Goal: Task Accomplishment & Management: Complete application form

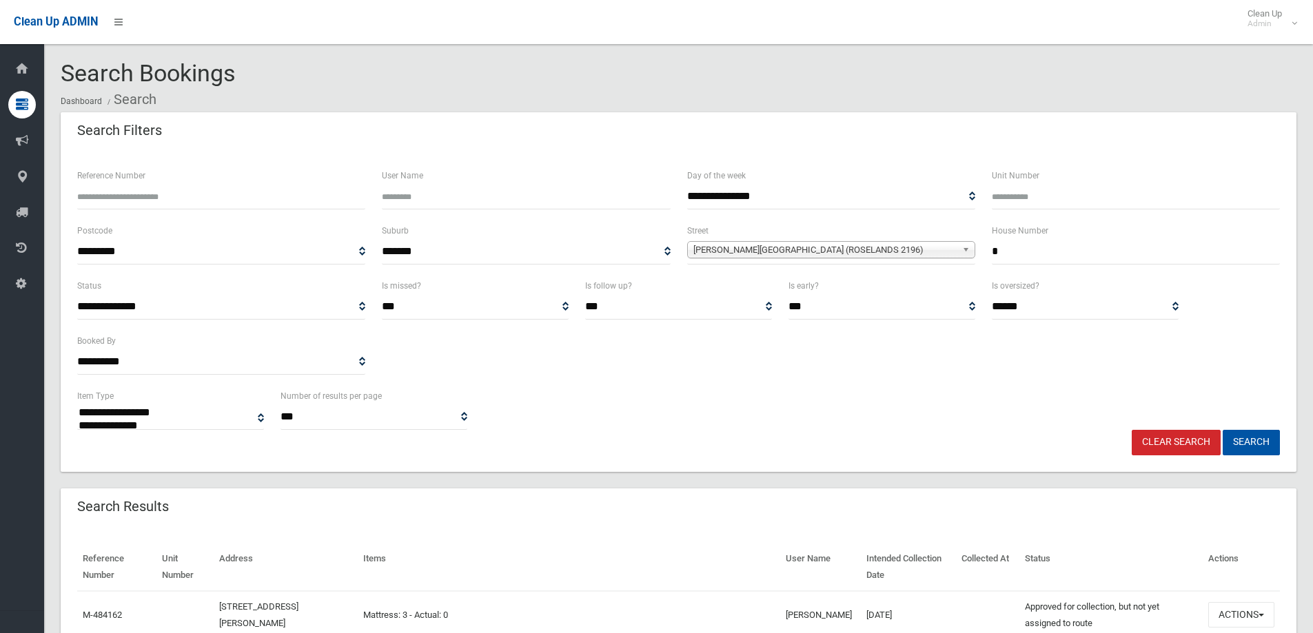
select select
drag, startPoint x: 1012, startPoint y: 256, endPoint x: 986, endPoint y: 254, distance: 27.0
click at [986, 254] on div "House Number *" at bounding box center [1136, 250] width 305 height 55
type input "***"
click at [937, 256] on span "[PERSON_NAME][GEOGRAPHIC_DATA] (ROSELANDS 2196)" at bounding box center [824, 250] width 263 height 17
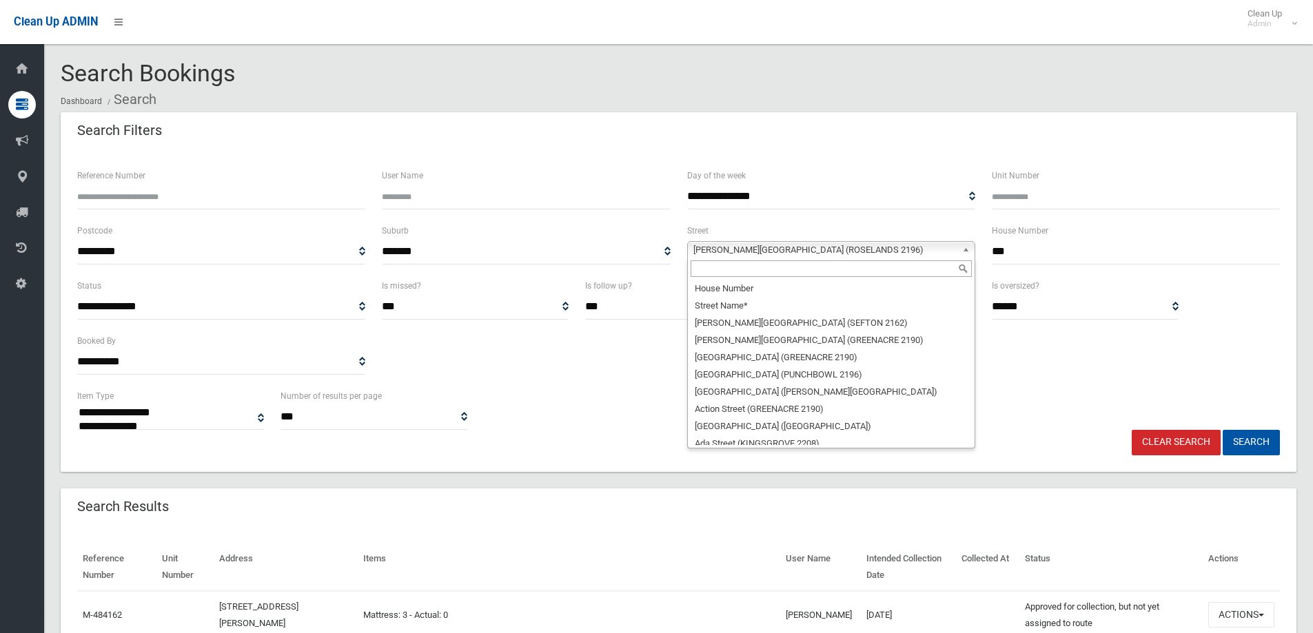
scroll to position [33986, 0]
click at [928, 276] on input "text" at bounding box center [831, 269] width 281 height 17
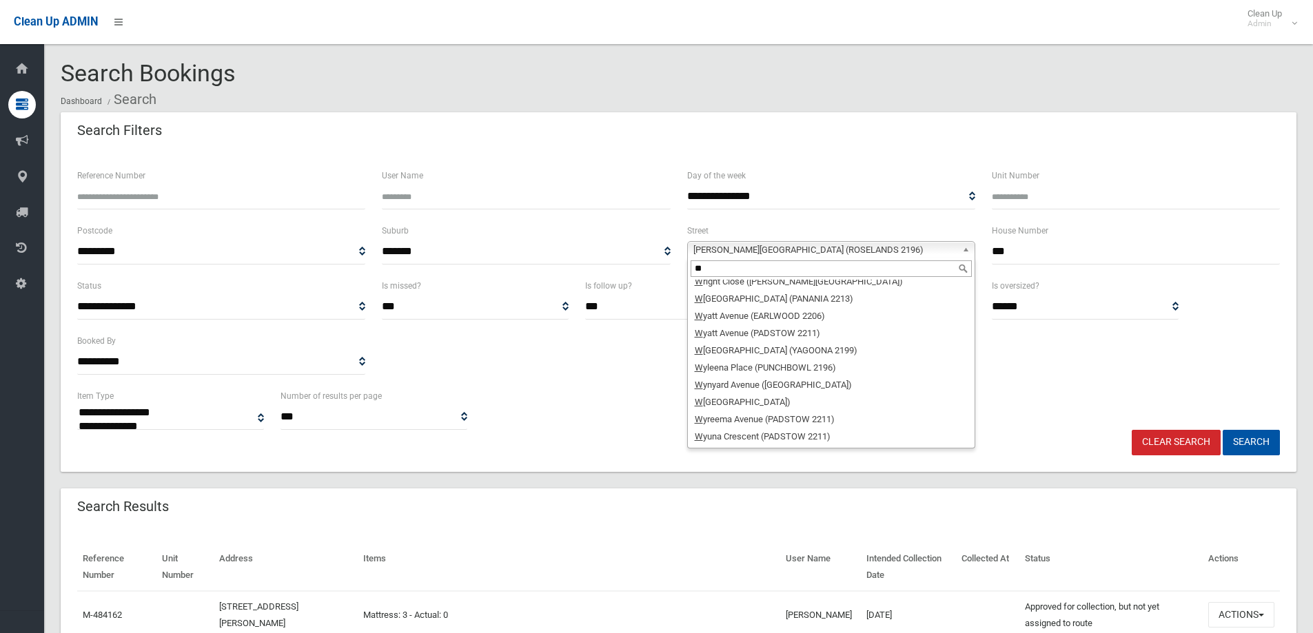
scroll to position [0, 0]
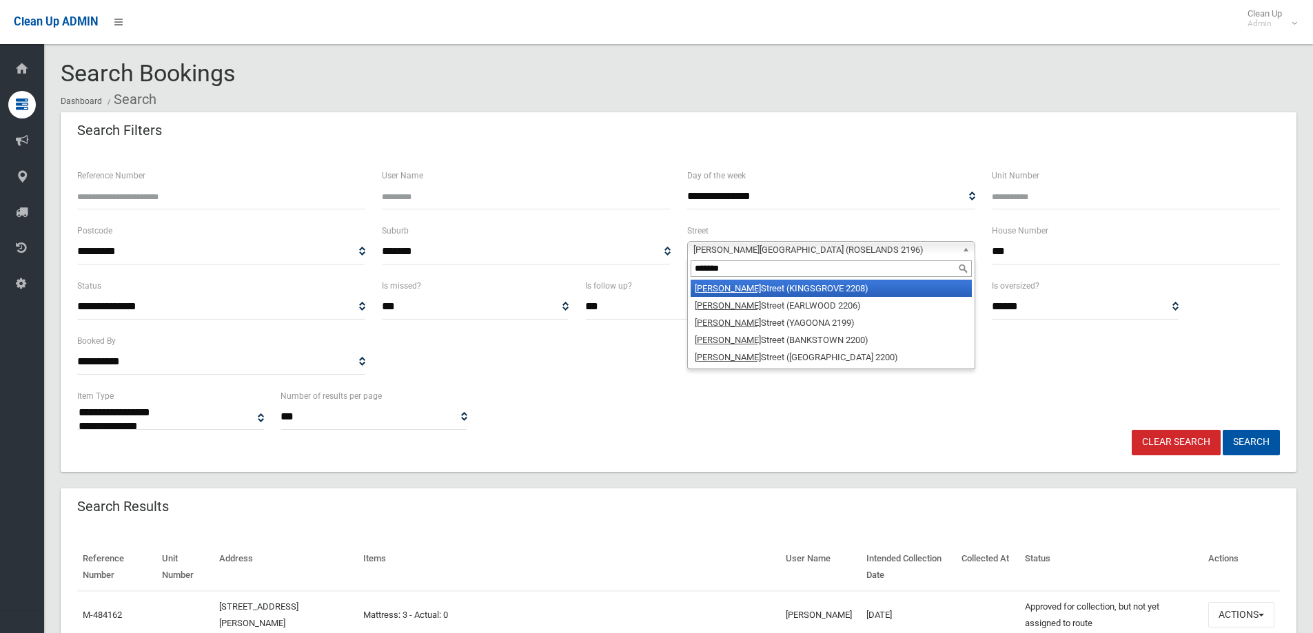
type input "*******"
click at [913, 285] on li "[PERSON_NAME] (KINGSGROVE 2208)" at bounding box center [831, 288] width 281 height 17
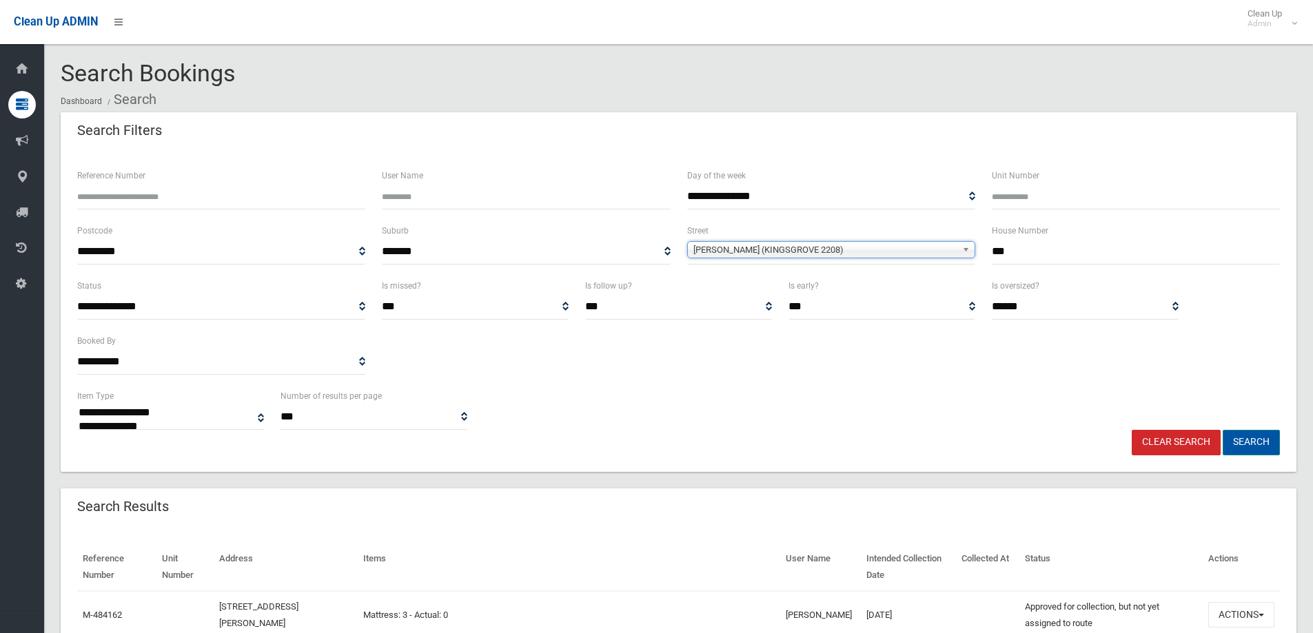
click at [1245, 442] on button "Search" at bounding box center [1251, 443] width 57 height 26
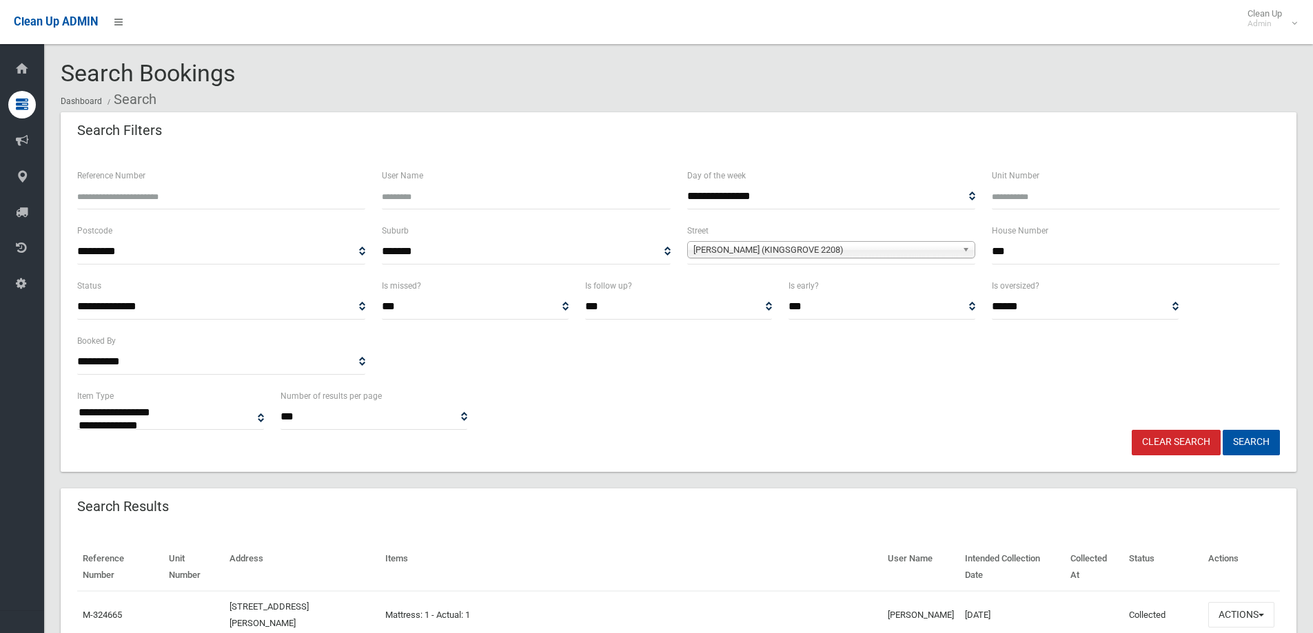
select select
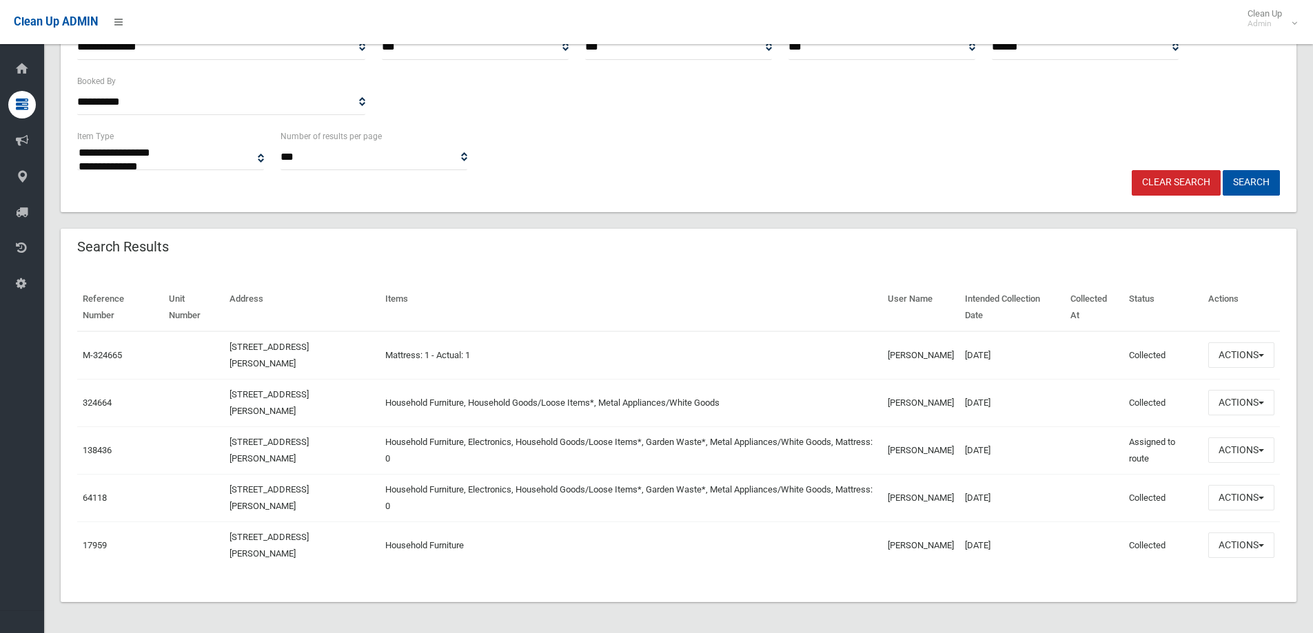
scroll to position [262, 0]
click at [1242, 410] on button "Actions" at bounding box center [1241, 401] width 66 height 26
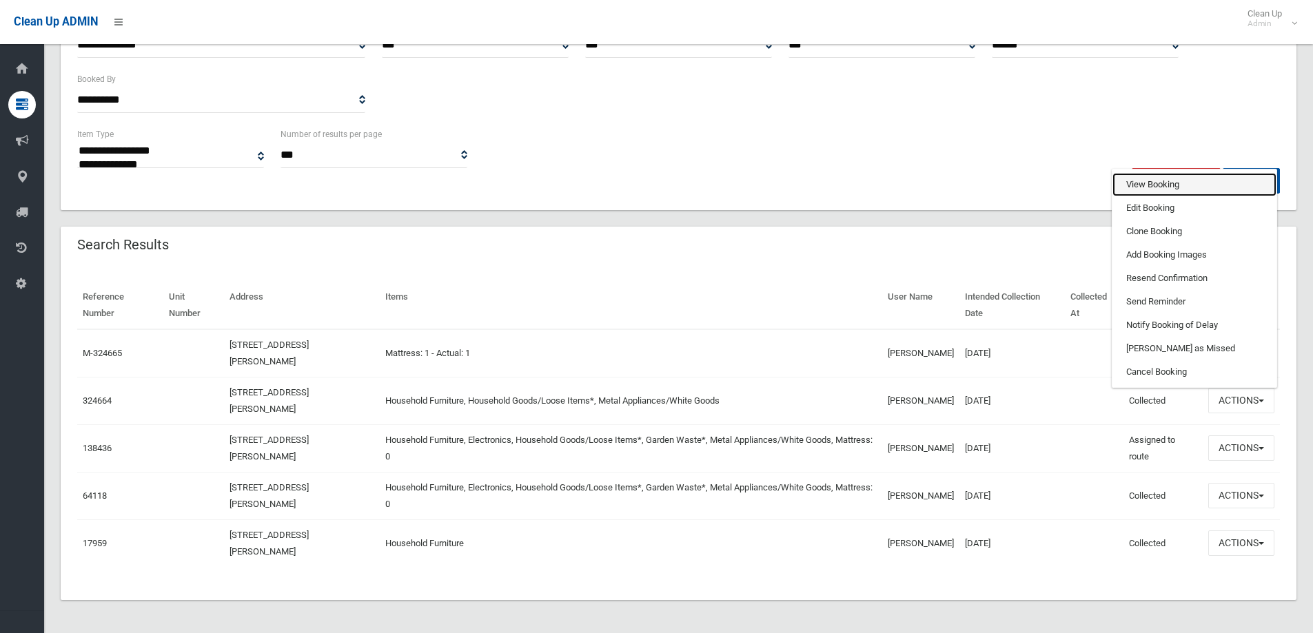
click at [1143, 175] on link "View Booking" at bounding box center [1194, 184] width 164 height 23
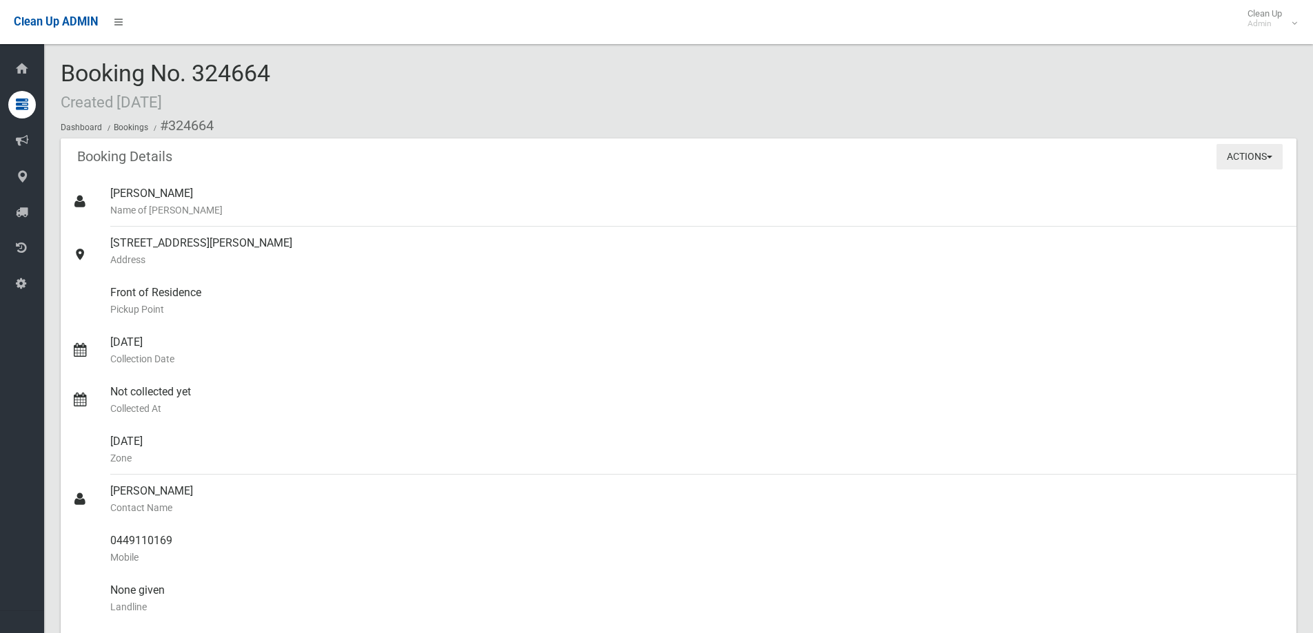
click at [1275, 155] on button "Actions" at bounding box center [1250, 157] width 66 height 26
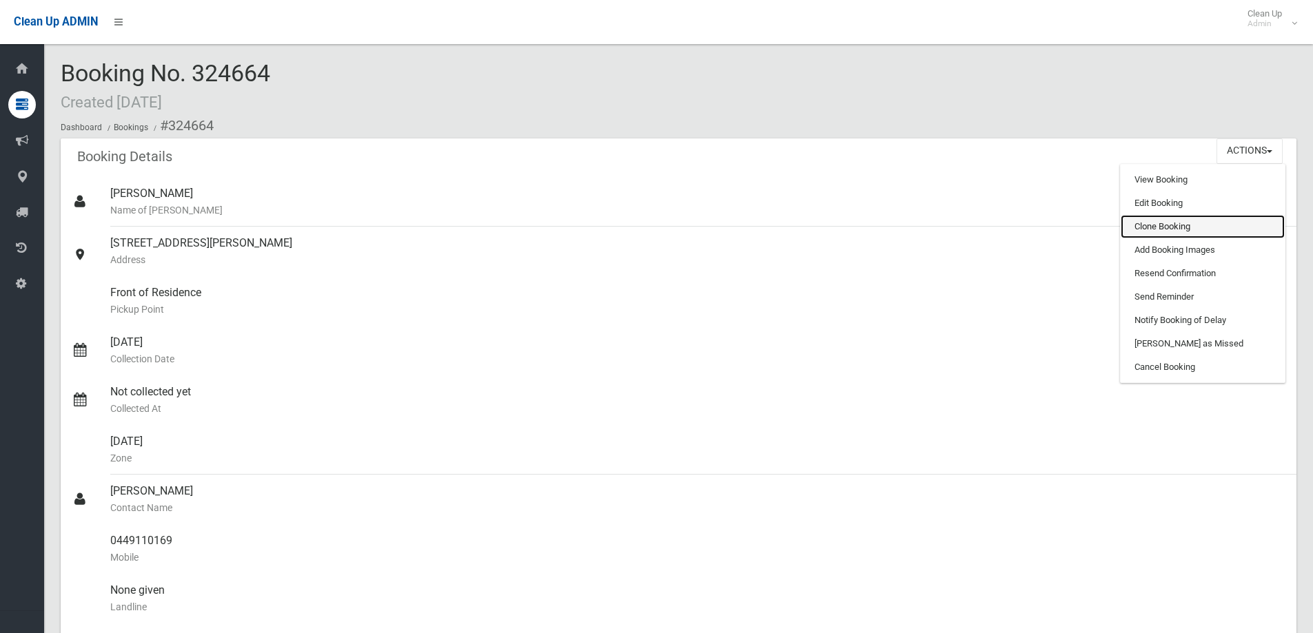
click at [1182, 229] on link "Clone Booking" at bounding box center [1203, 226] width 164 height 23
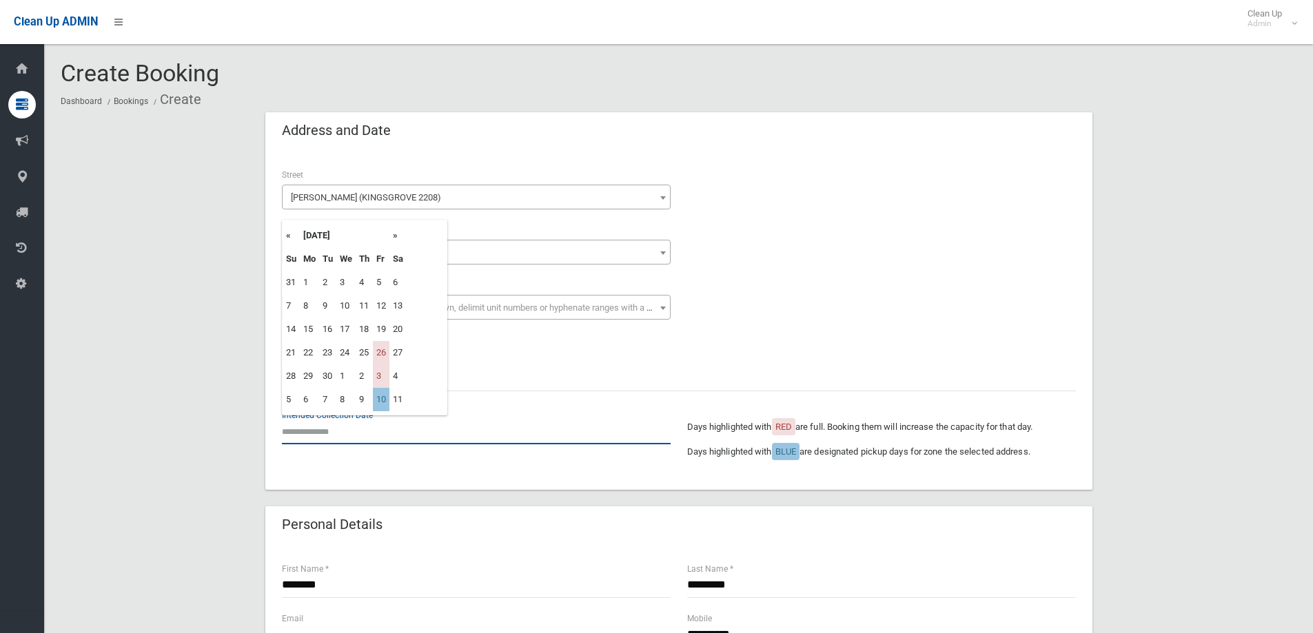
click at [395, 433] on input "text" at bounding box center [476, 432] width 389 height 26
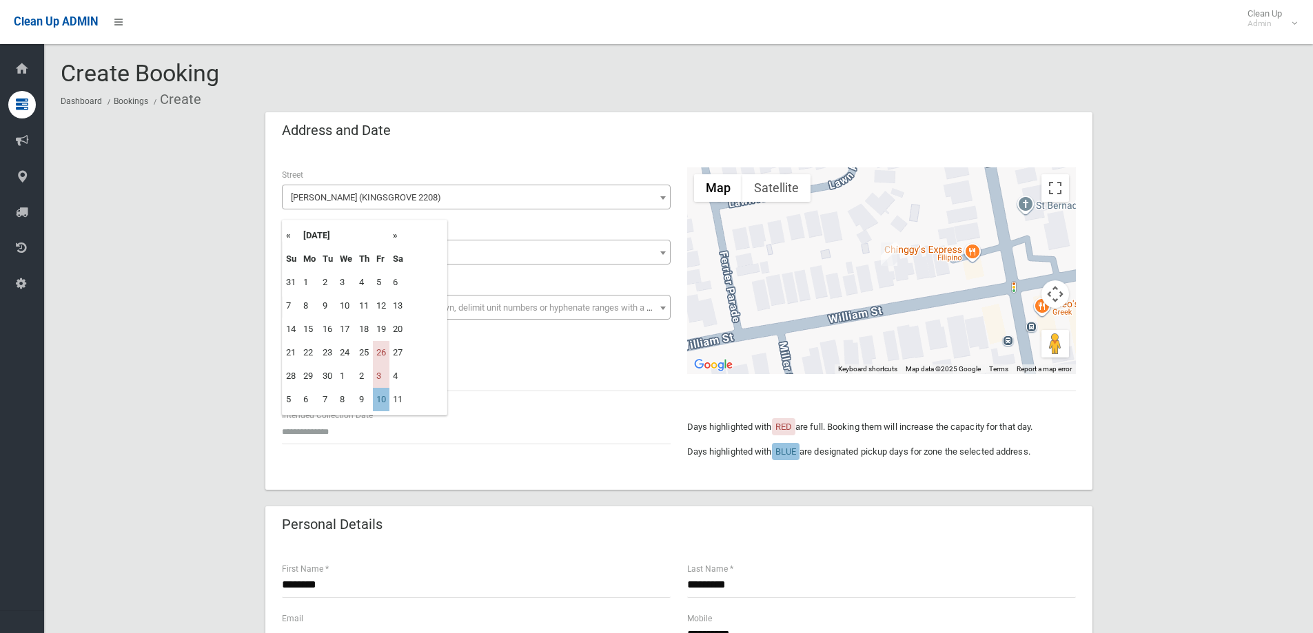
click at [398, 240] on th "»" at bounding box center [397, 235] width 17 height 23
click at [385, 309] on td "10" at bounding box center [381, 305] width 17 height 23
type input "**********"
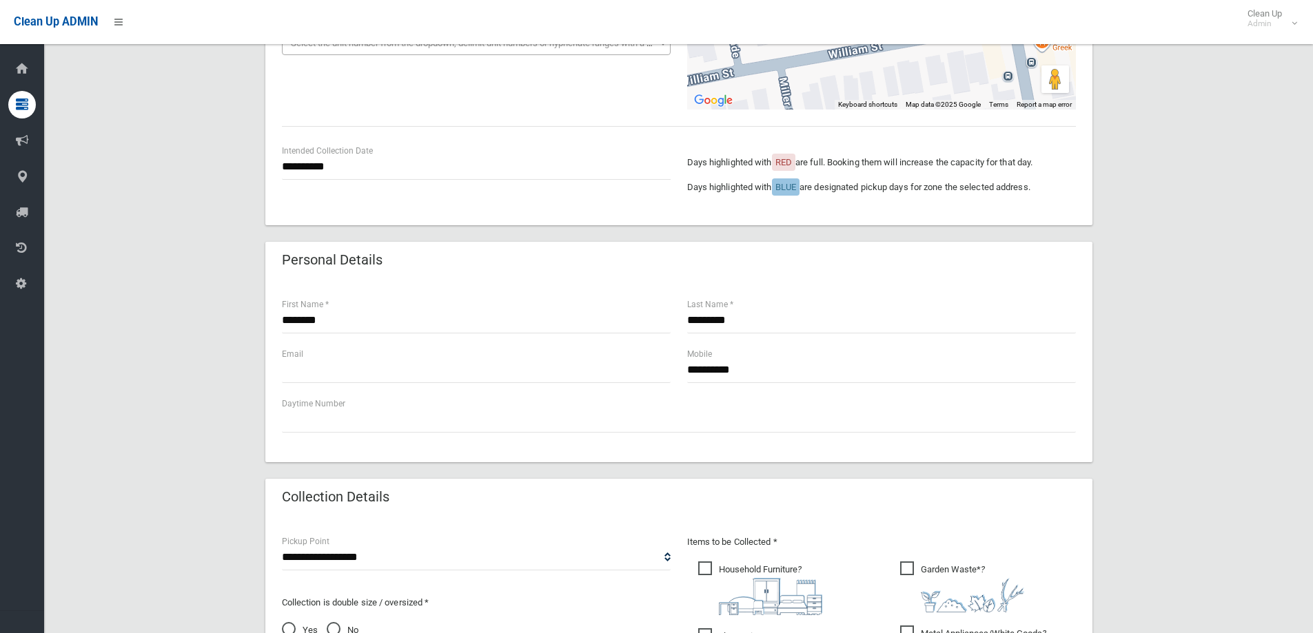
scroll to position [138, 0]
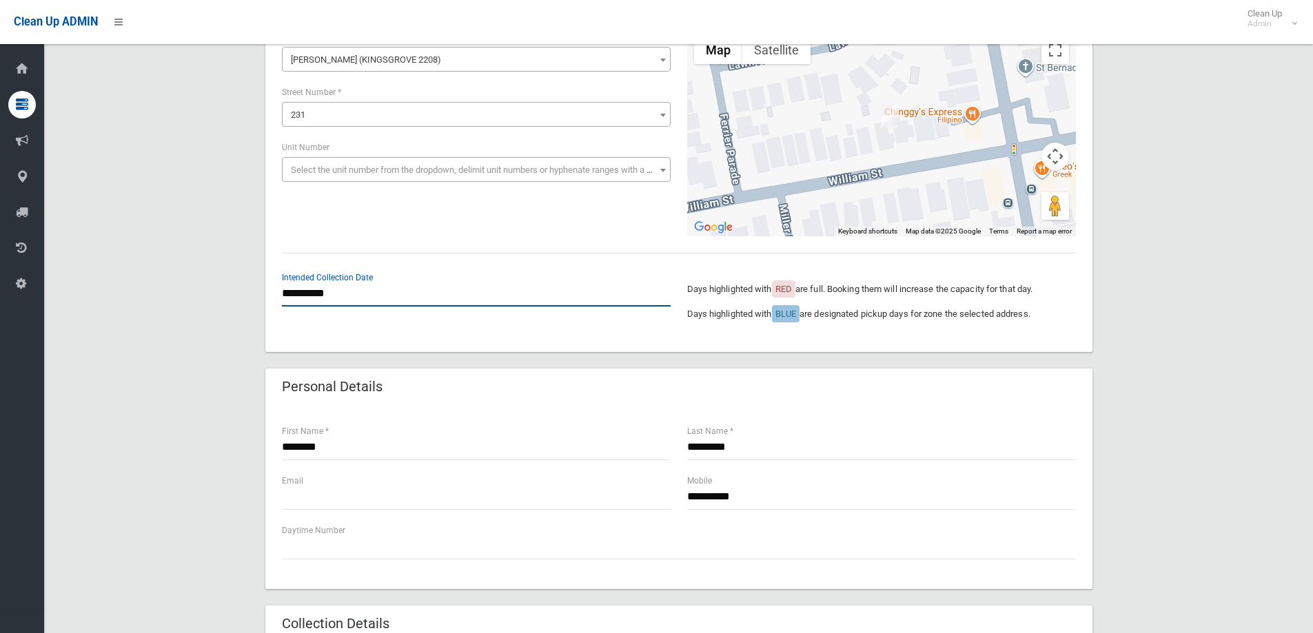
click at [365, 295] on input "**********" at bounding box center [476, 294] width 389 height 26
click at [735, 394] on div "Personal Details" at bounding box center [678, 388] width 827 height 39
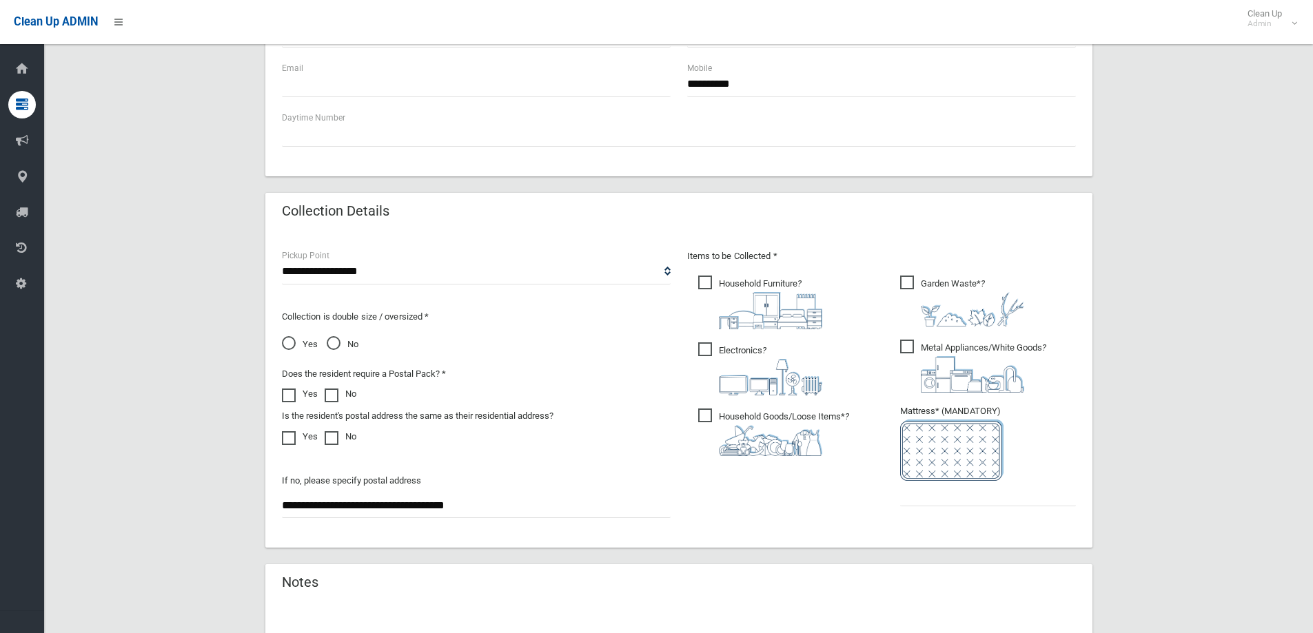
scroll to position [551, 0]
click at [910, 298] on span "Garden Waste* ?" at bounding box center [962, 300] width 124 height 51
click at [758, 354] on span "Electronics ?" at bounding box center [760, 368] width 124 height 53
click at [946, 504] on input "text" at bounding box center [988, 493] width 176 height 26
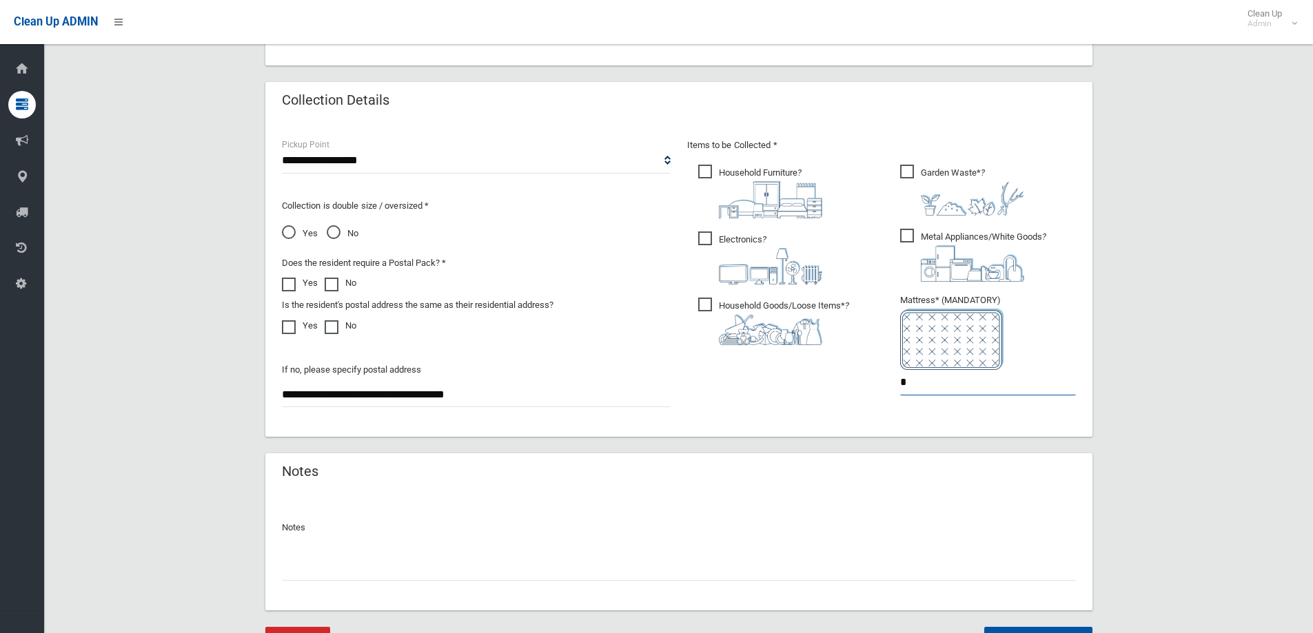
scroll to position [731, 0]
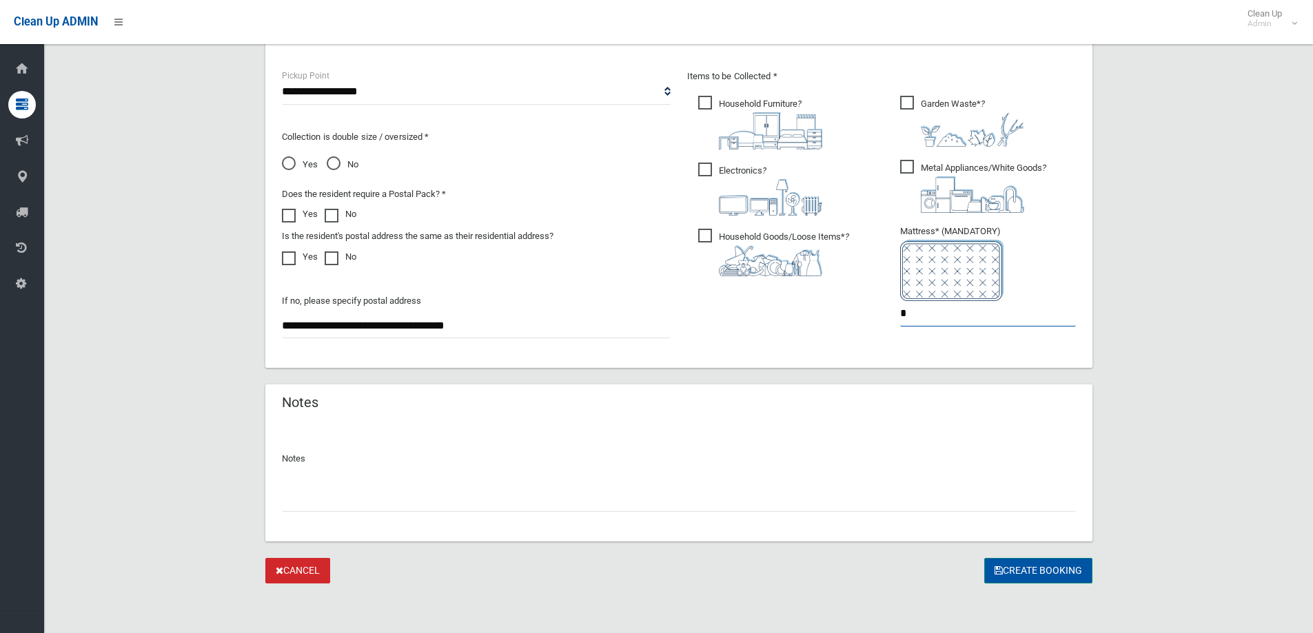
type input "*"
click at [1012, 570] on button "Create Booking" at bounding box center [1038, 571] width 108 height 26
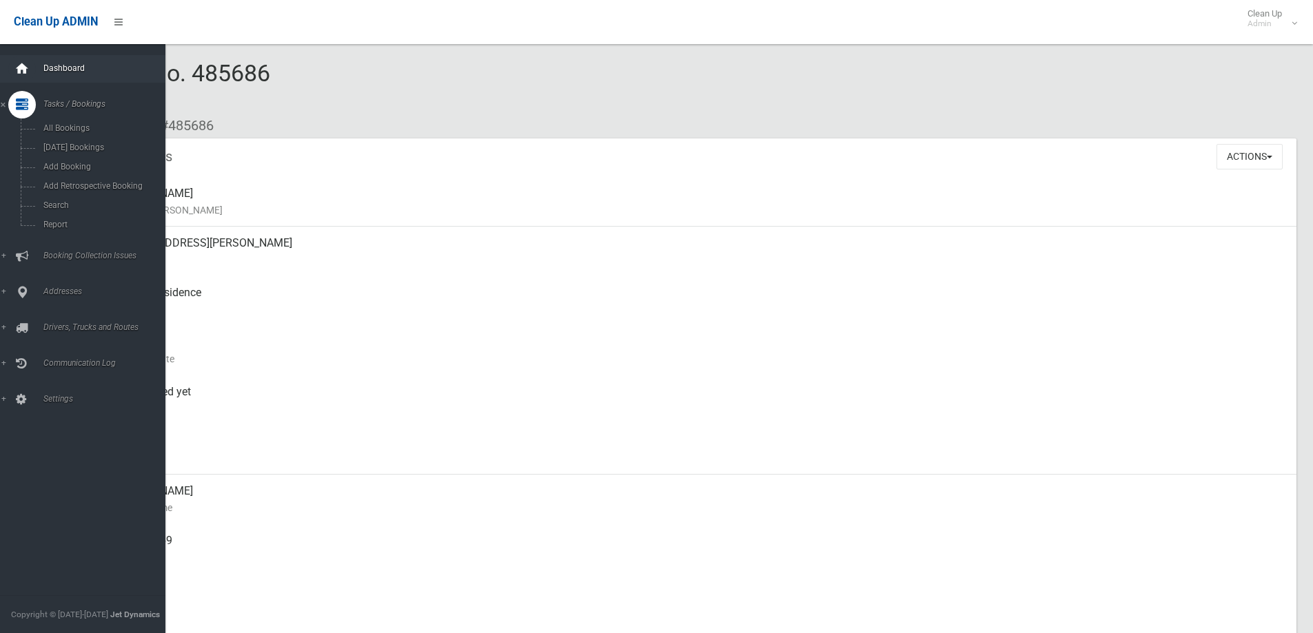
click at [28, 71] on icon at bounding box center [21, 69] width 15 height 28
